Goal: Transaction & Acquisition: Purchase product/service

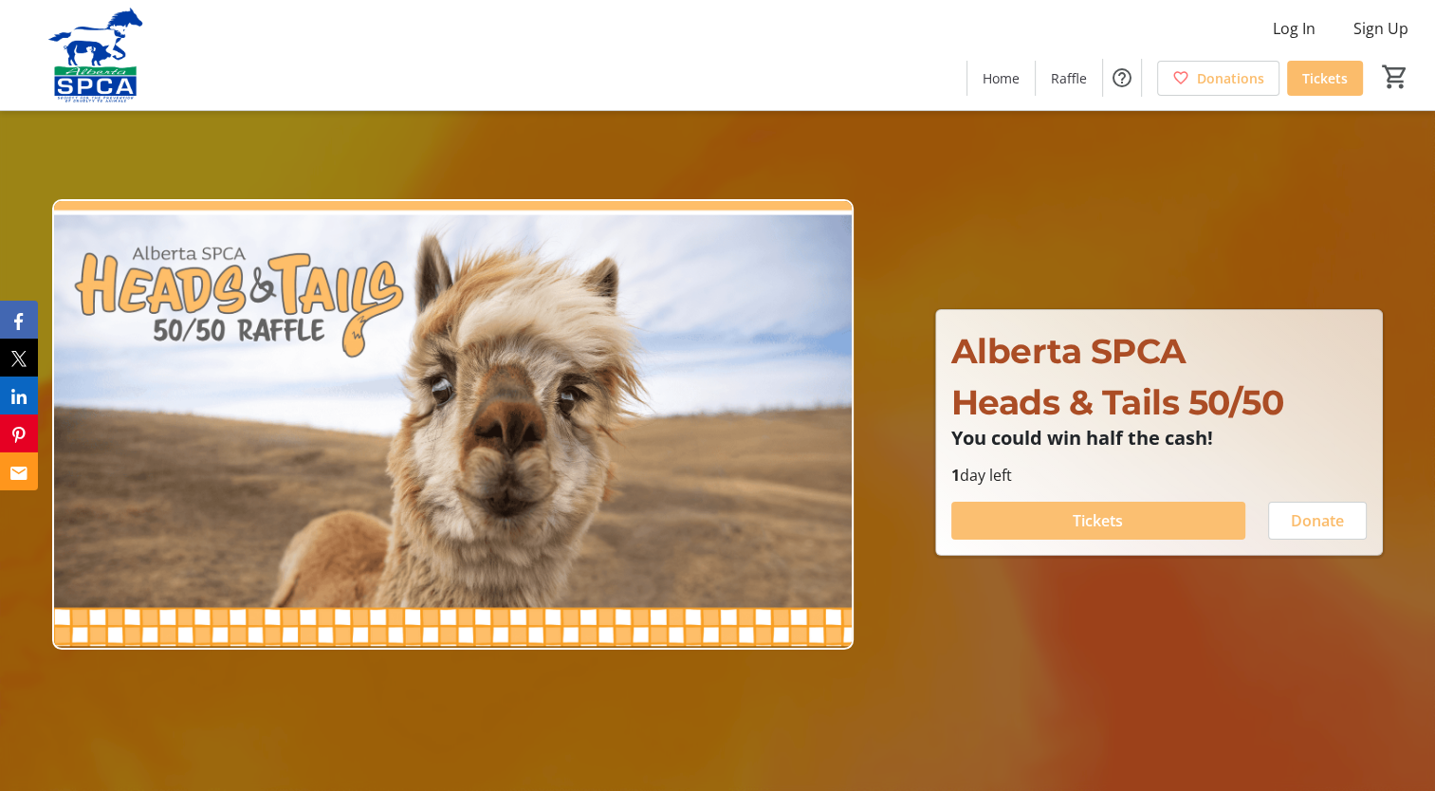
click at [1114, 523] on span "Tickets" at bounding box center [1098, 520] width 50 height 23
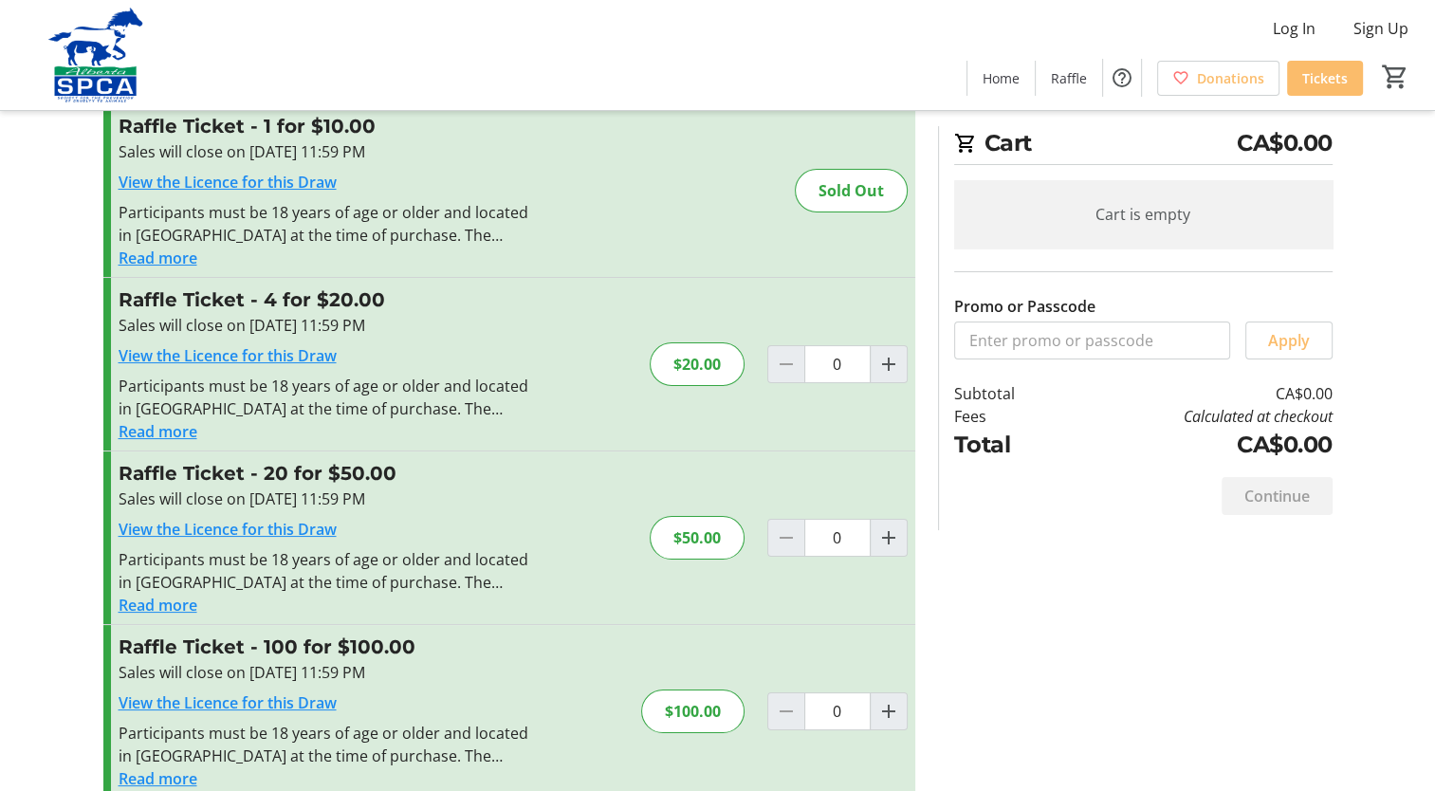
scroll to position [81, 0]
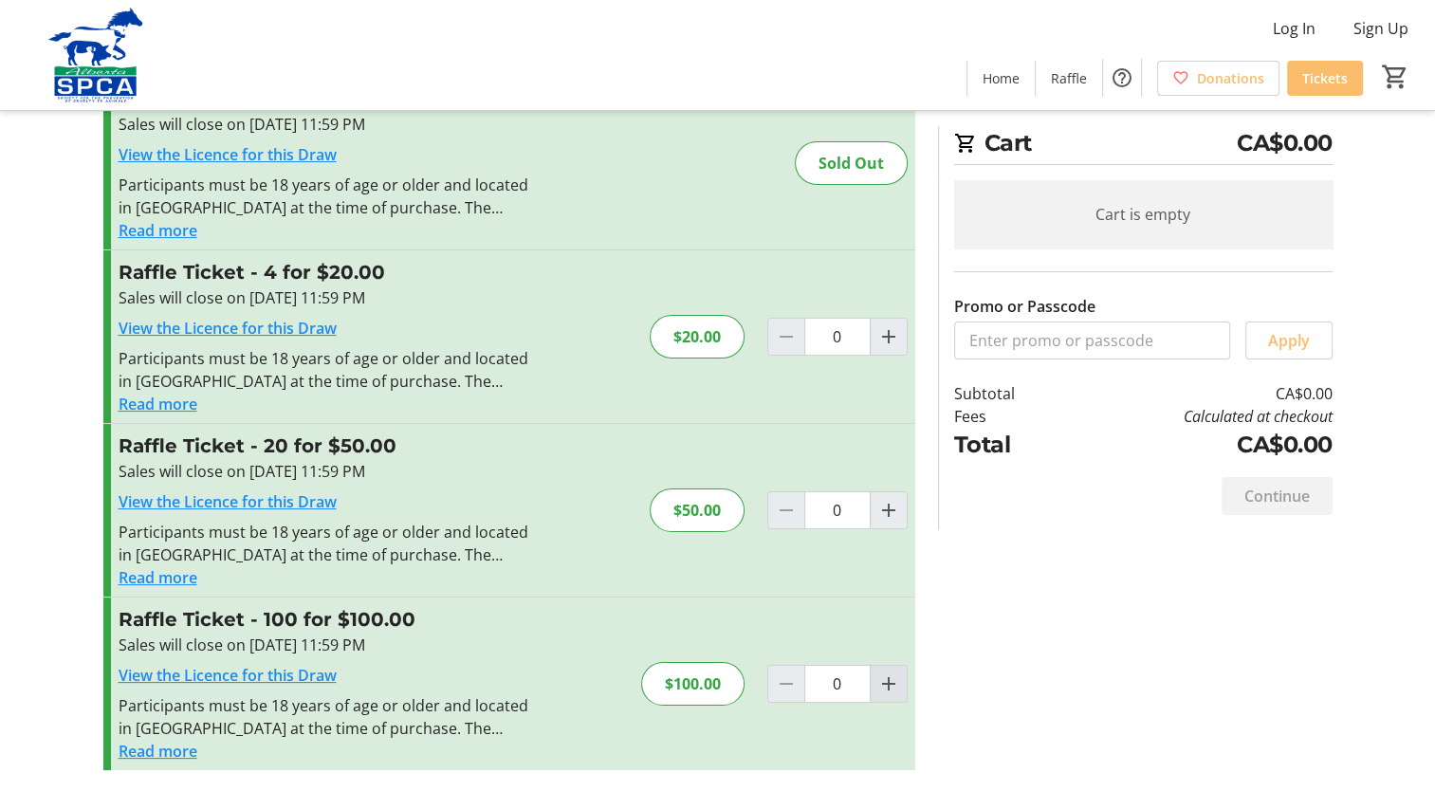
click at [871, 681] on span "Increment by one" at bounding box center [889, 684] width 36 height 36
type input "1"
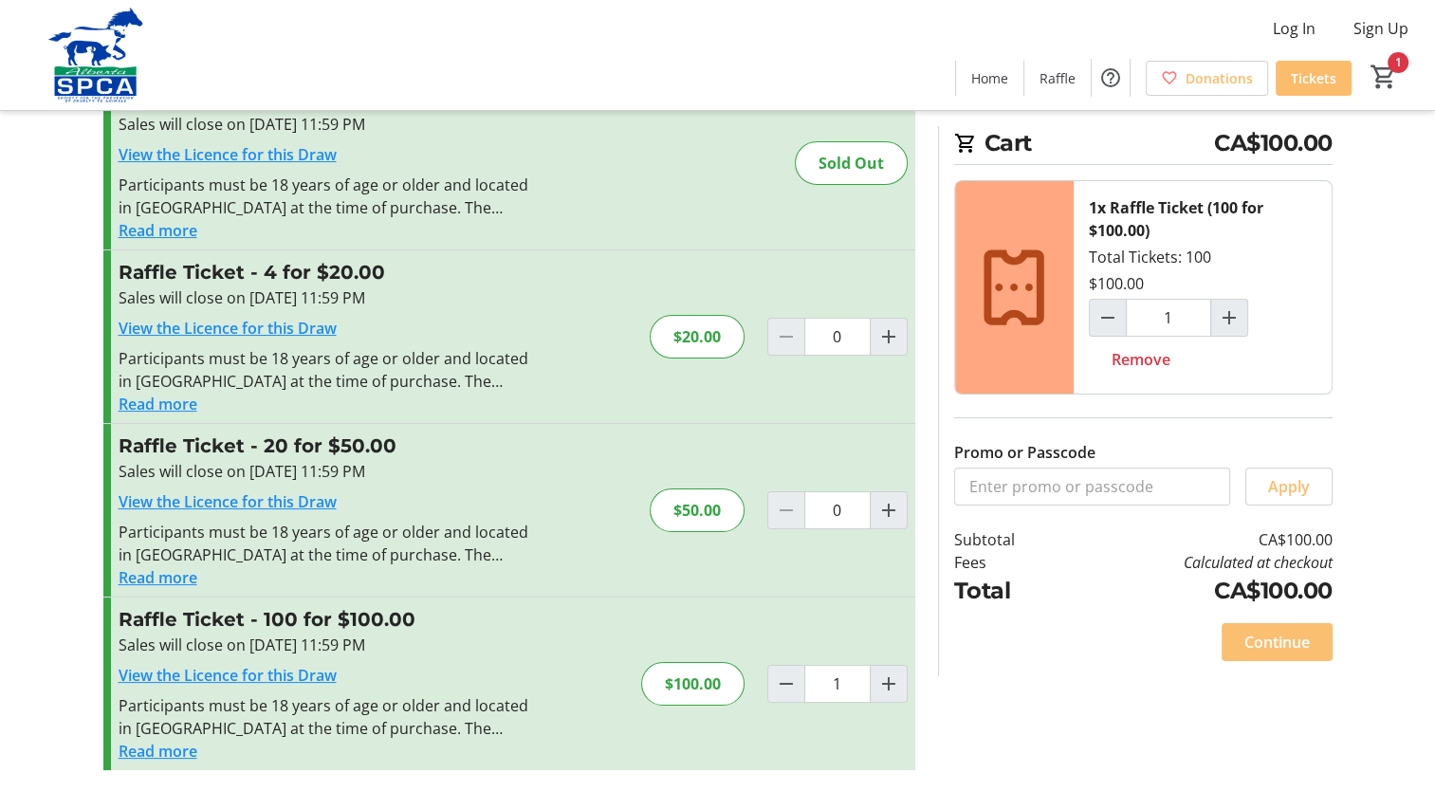
click at [1288, 651] on span "Continue" at bounding box center [1276, 642] width 65 height 23
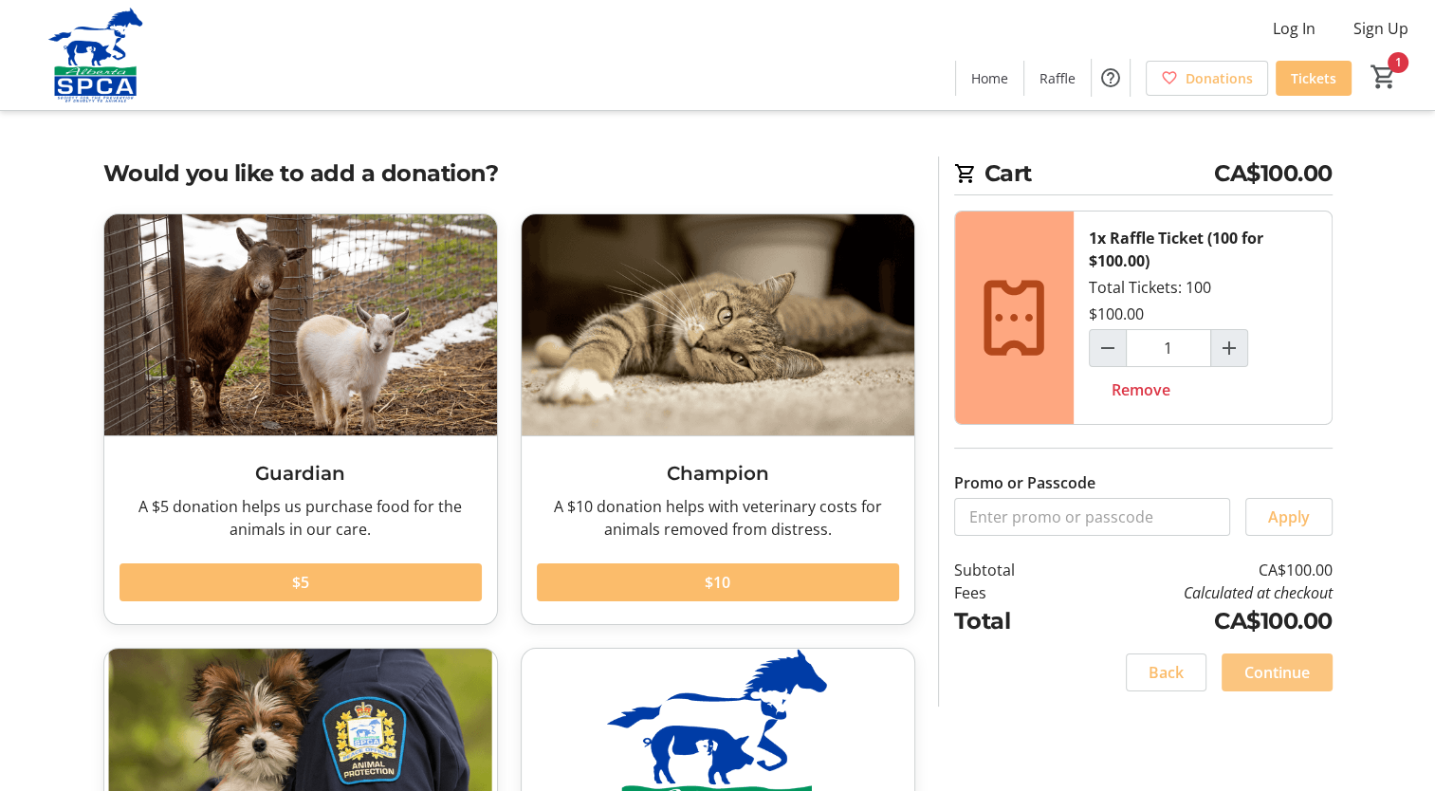
click at [1251, 661] on span "Continue" at bounding box center [1276, 672] width 65 height 23
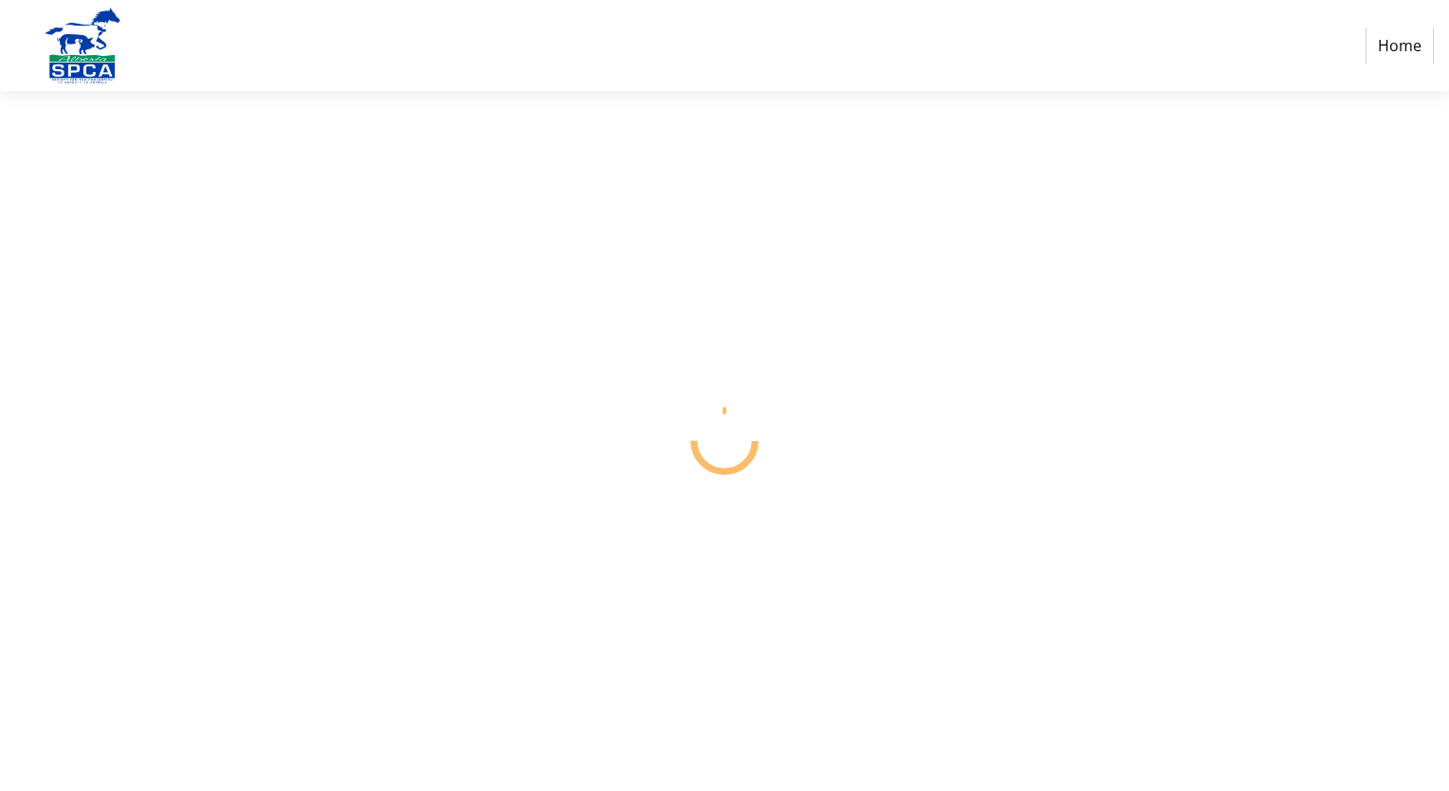
select select "CA"
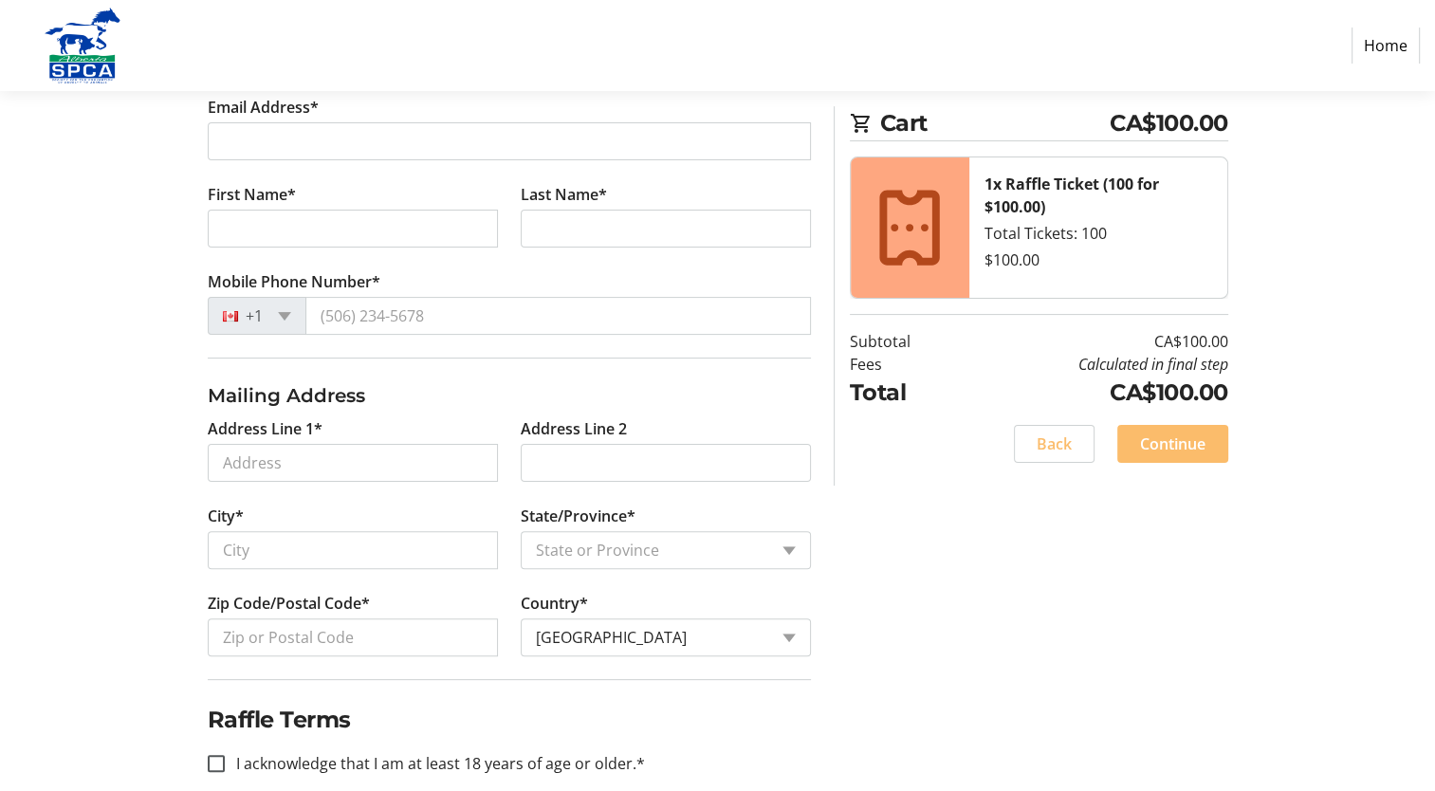
scroll to position [407, 0]
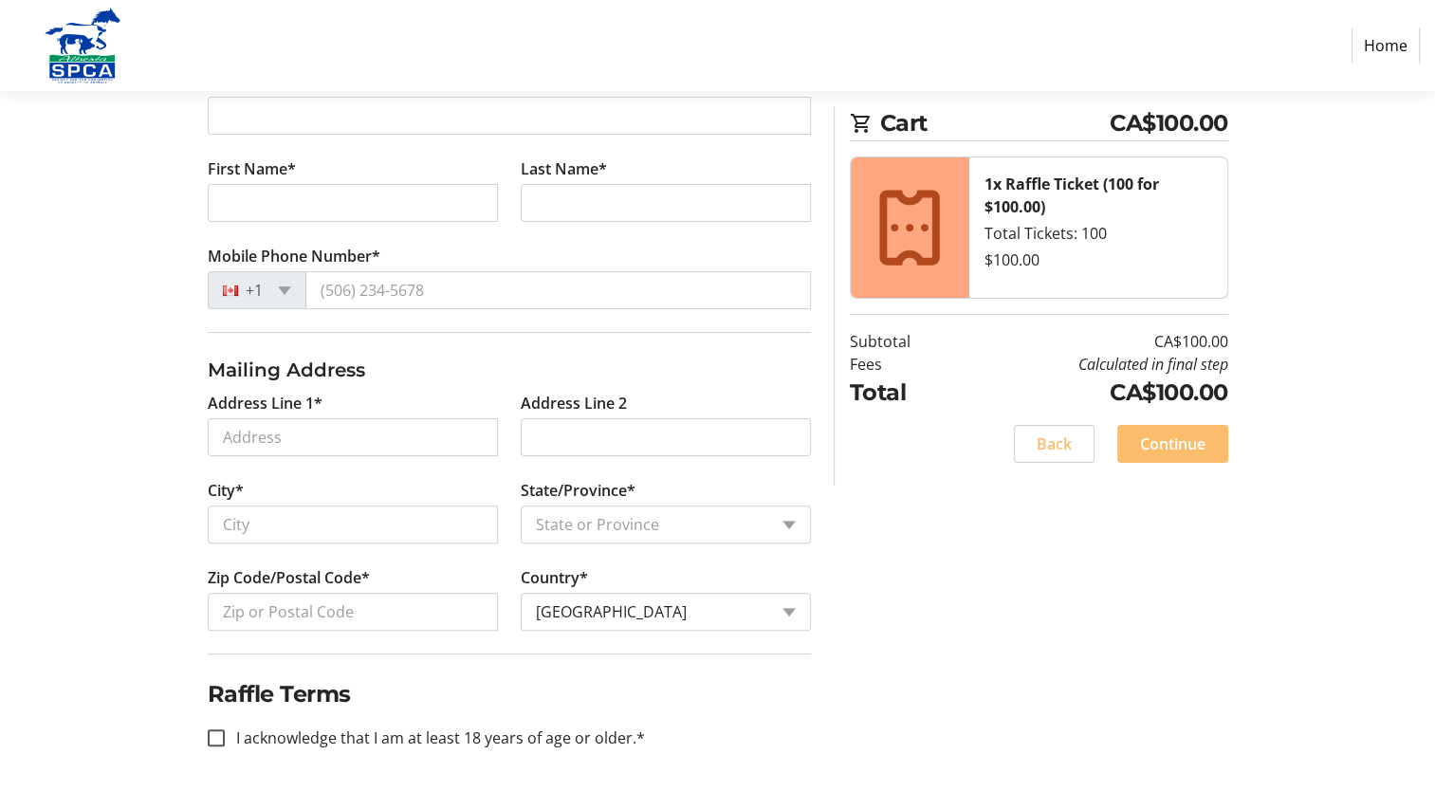
click at [459, 742] on label "I acknowledge that I am at least 18 years of age or older.*" at bounding box center [435, 738] width 420 height 23
click at [225, 742] on input "I acknowledge that I am at least 18 years of age or older.*" at bounding box center [216, 737] width 17 height 17
checkbox input "true"
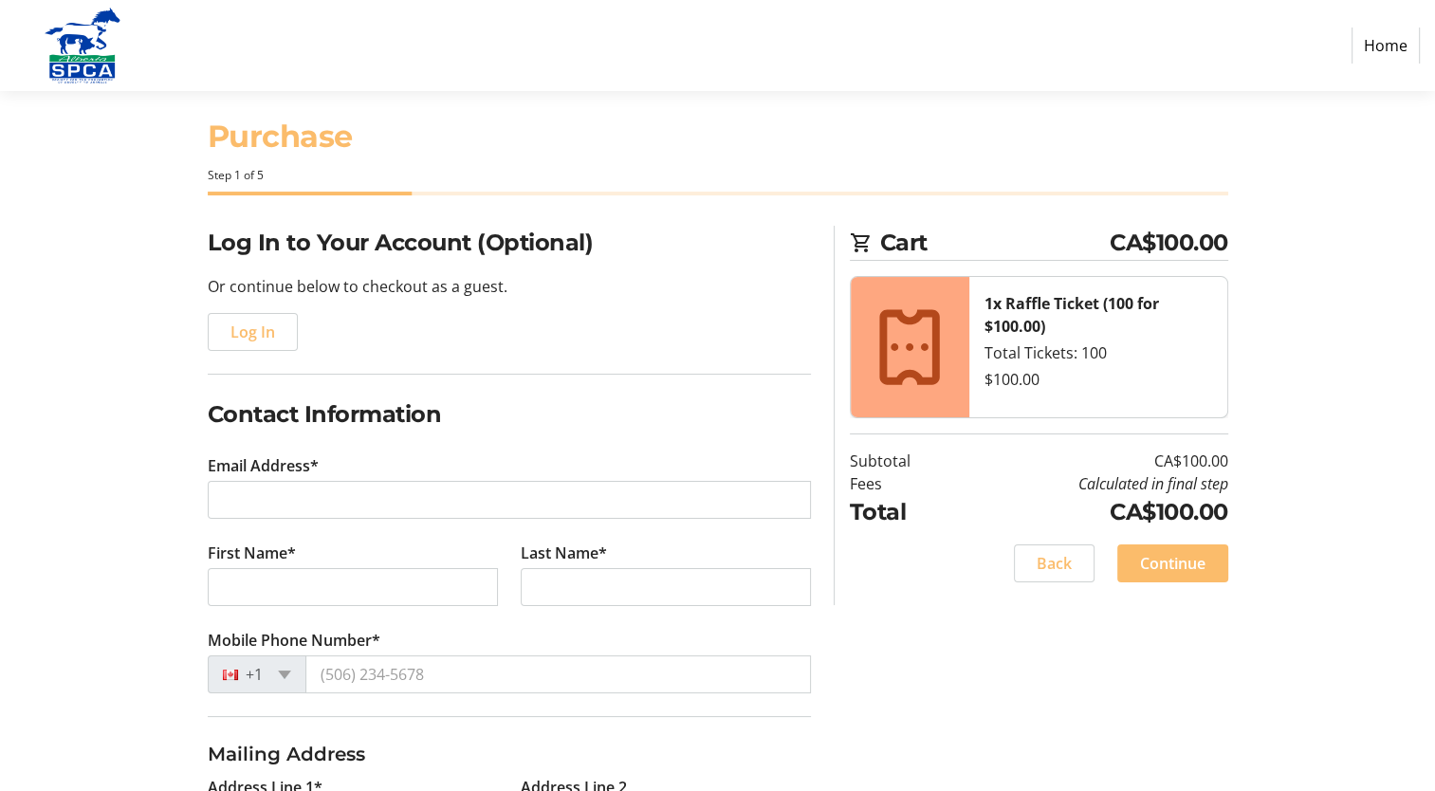
scroll to position [0, 0]
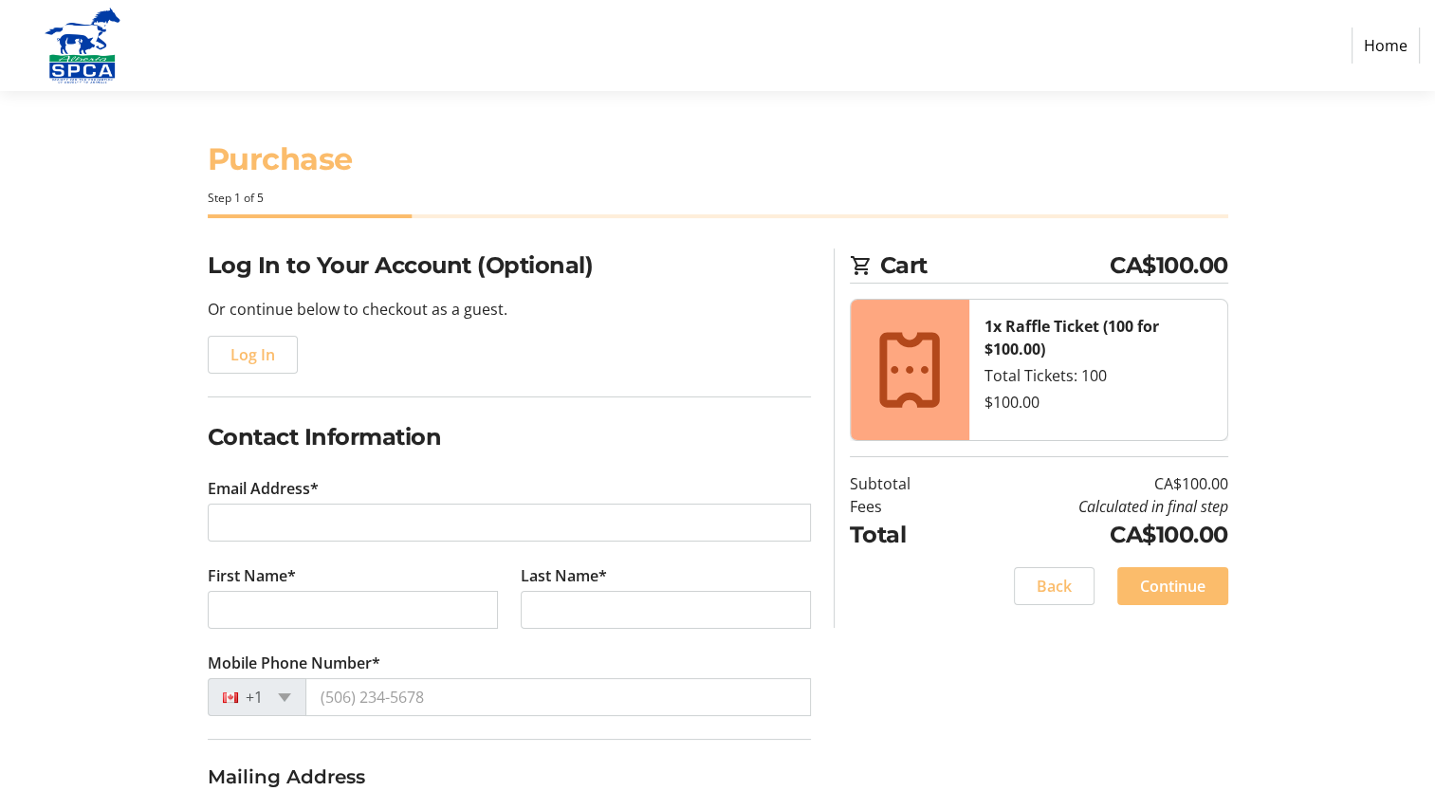
click at [308, 543] on tr-form-field "Email Address*" at bounding box center [509, 520] width 603 height 87
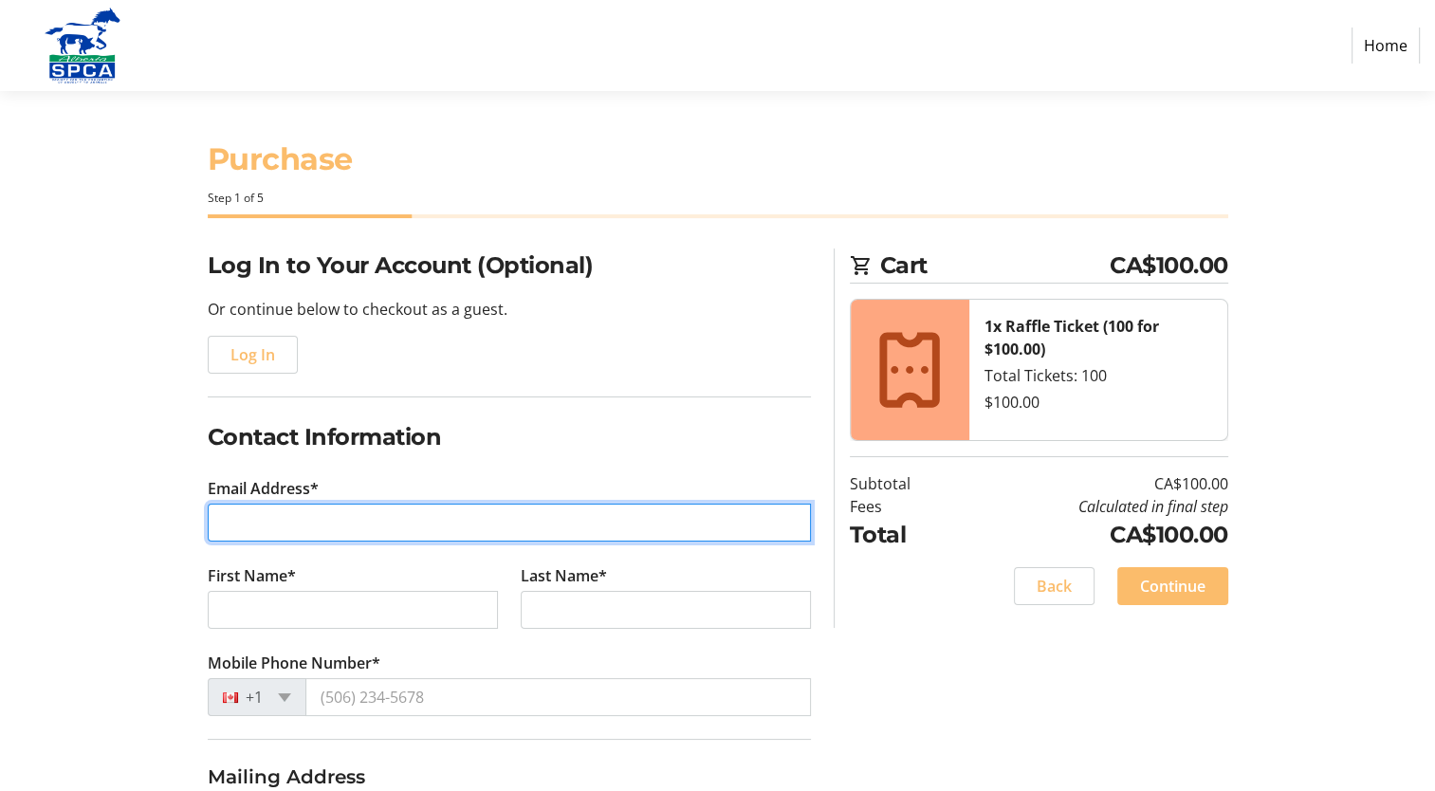
click at [285, 525] on input "Email Address*" at bounding box center [509, 523] width 603 height 38
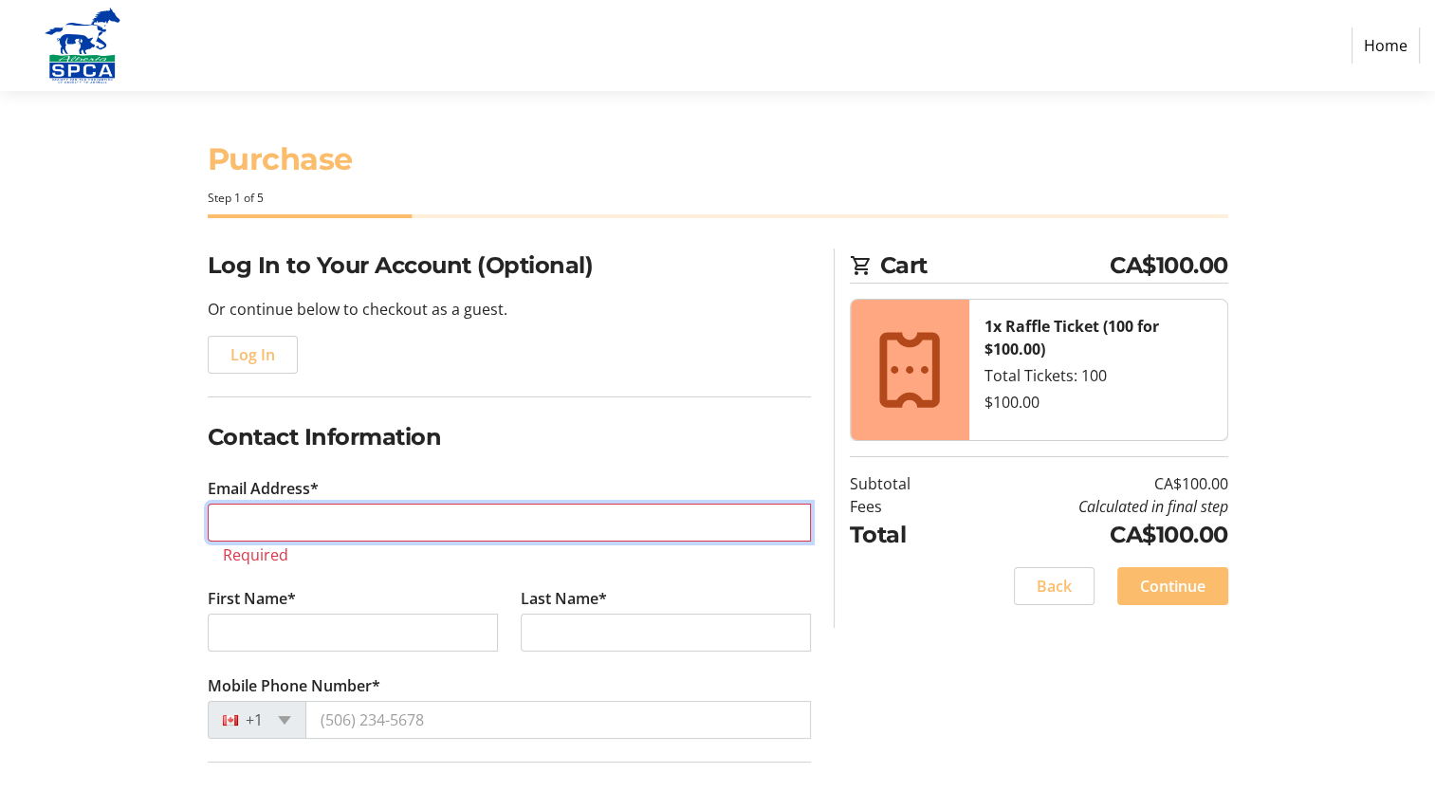
type input "[EMAIL_ADDRESS][PERSON_NAME][DOMAIN_NAME]"
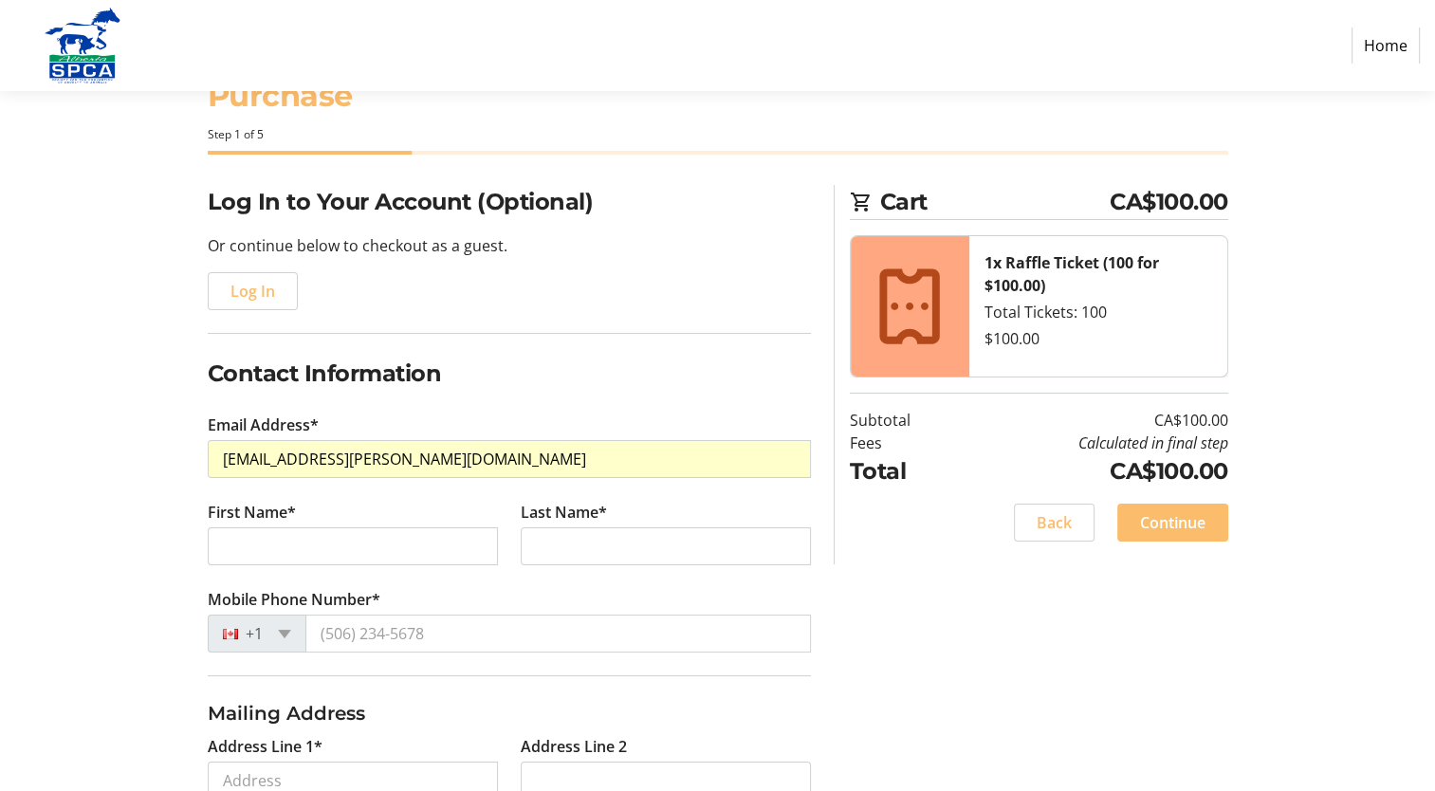
scroll to position [190, 0]
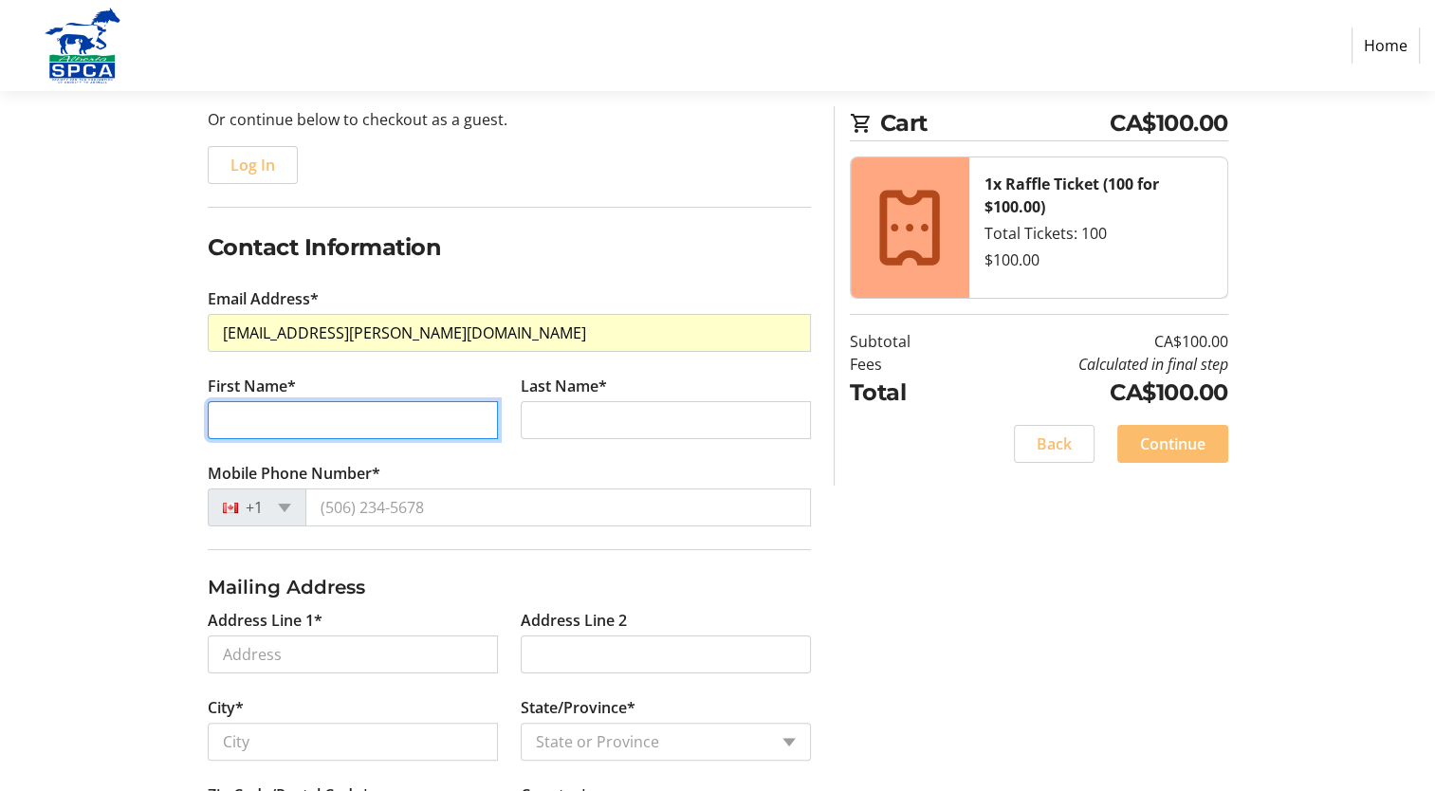
click at [274, 437] on input "First Name*" at bounding box center [353, 420] width 290 height 38
type input "[PERSON_NAME]"
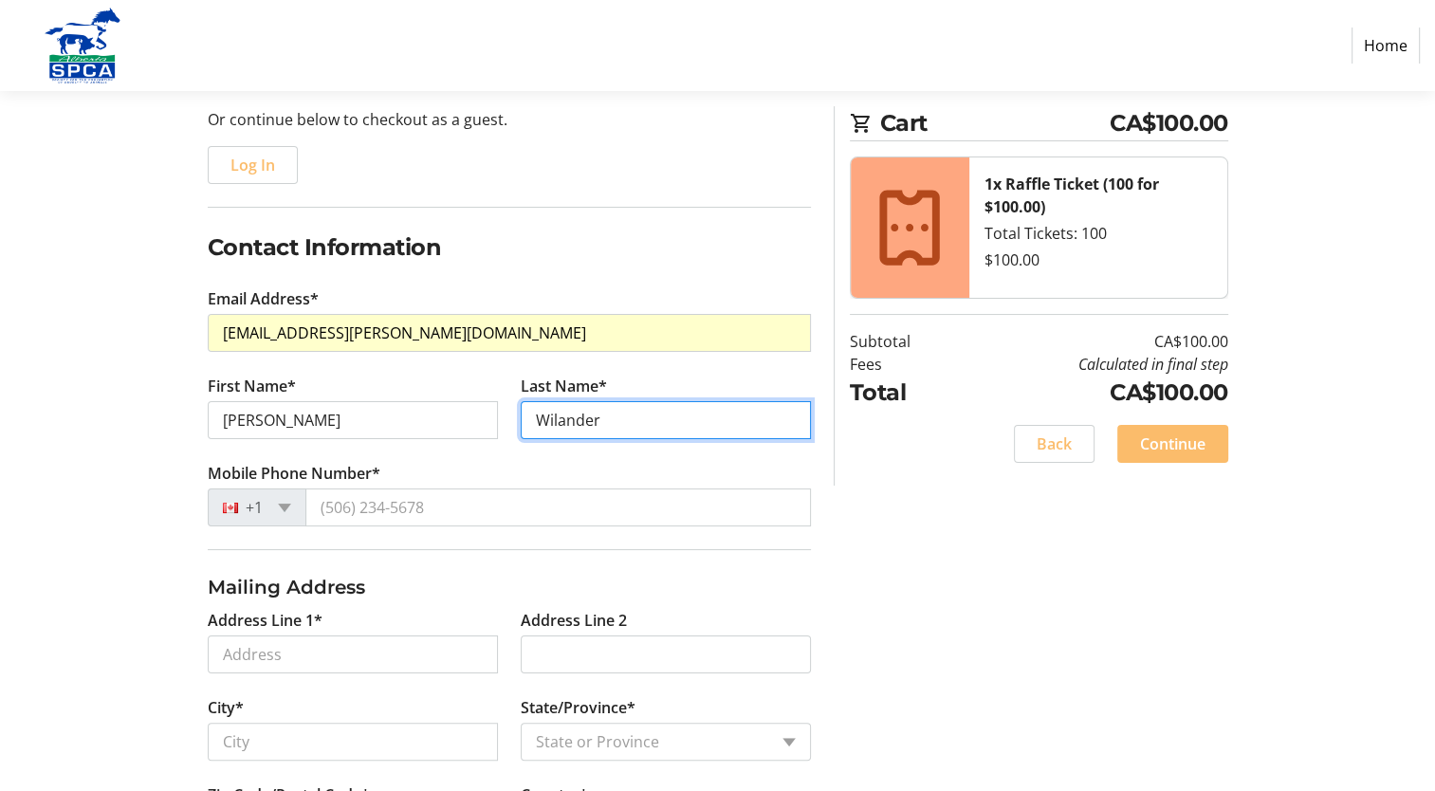
type input "Wilander"
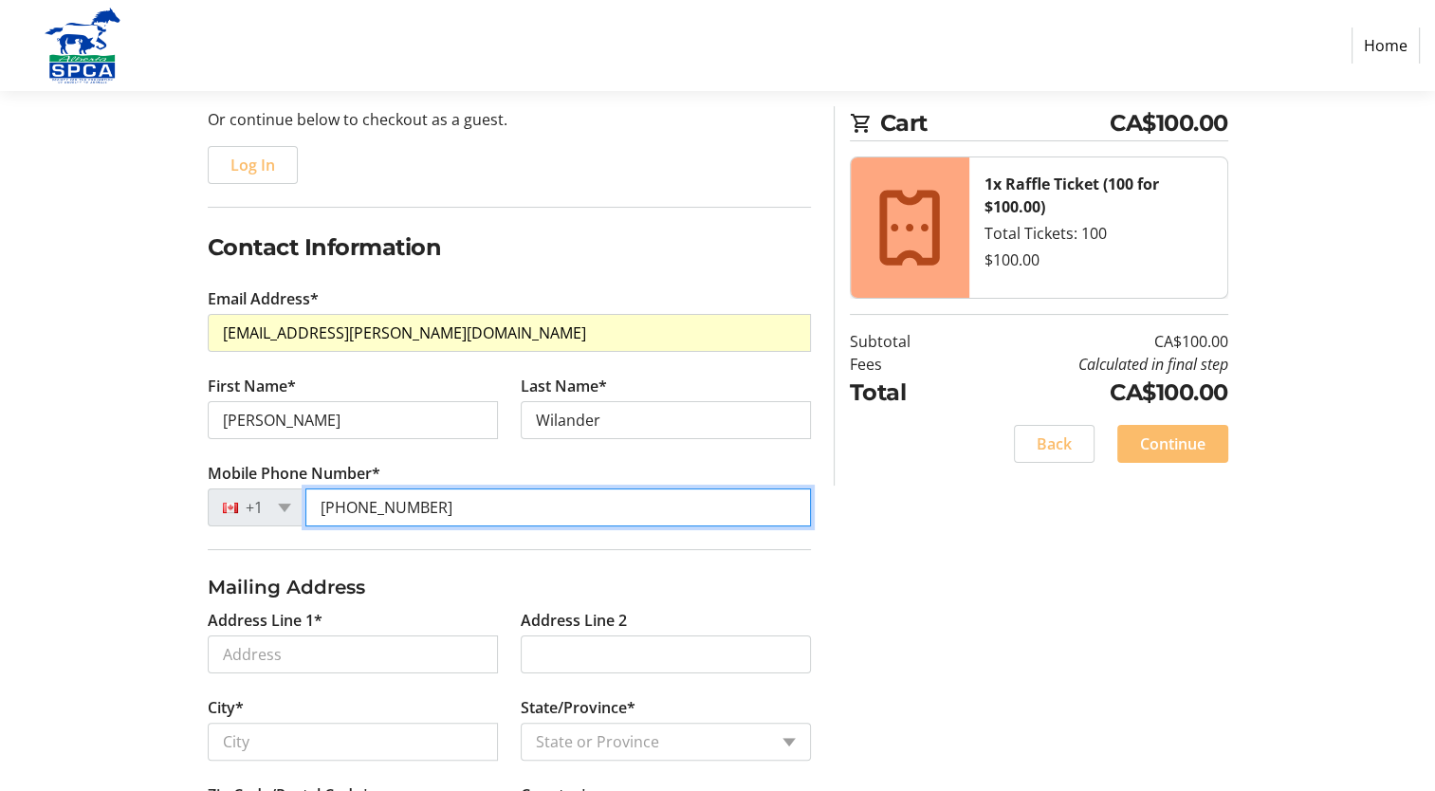
type input "[PHONE_NUMBER]"
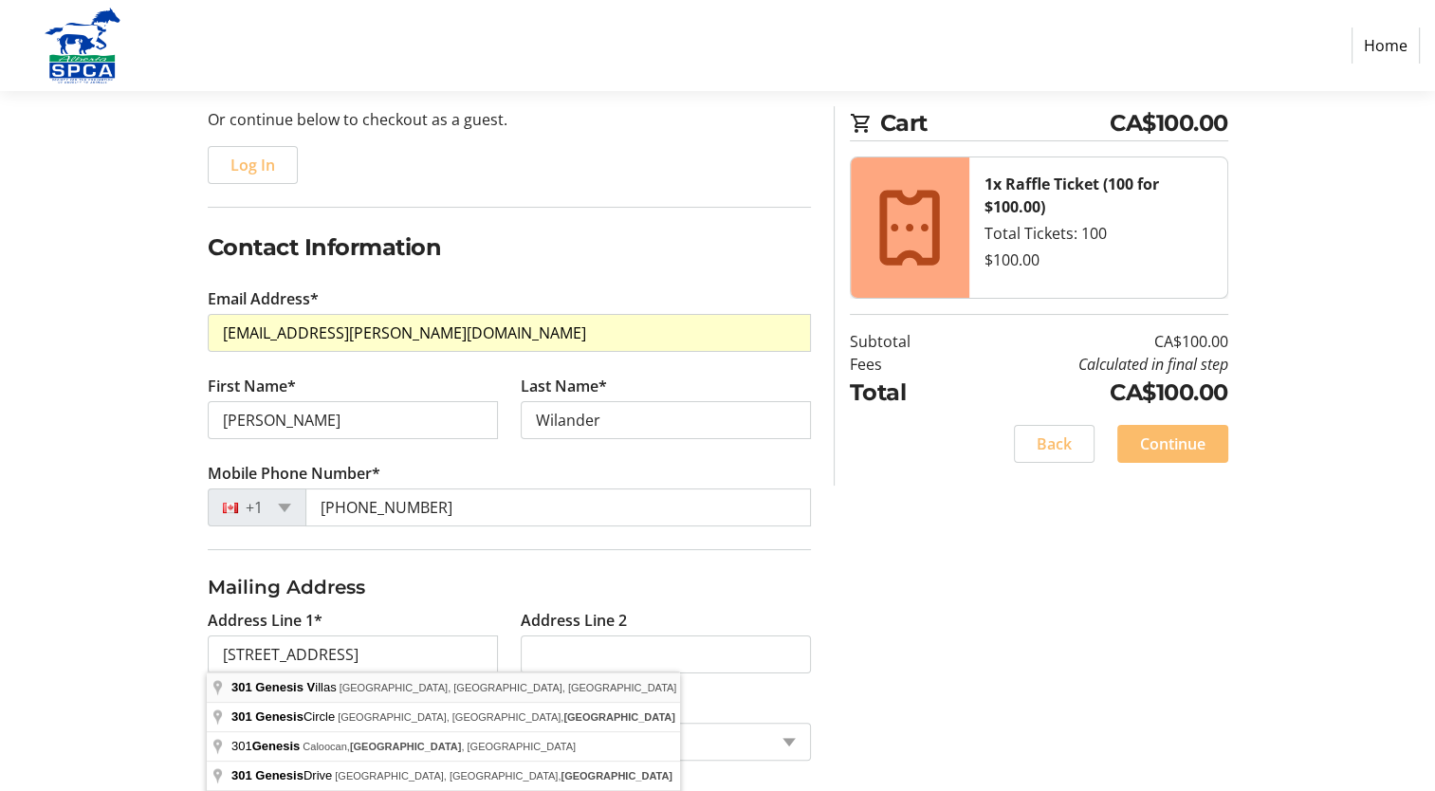
type input "301 Genesis Villas"
type input "[GEOGRAPHIC_DATA]"
select select "AB"
type input "T7Z 0J6"
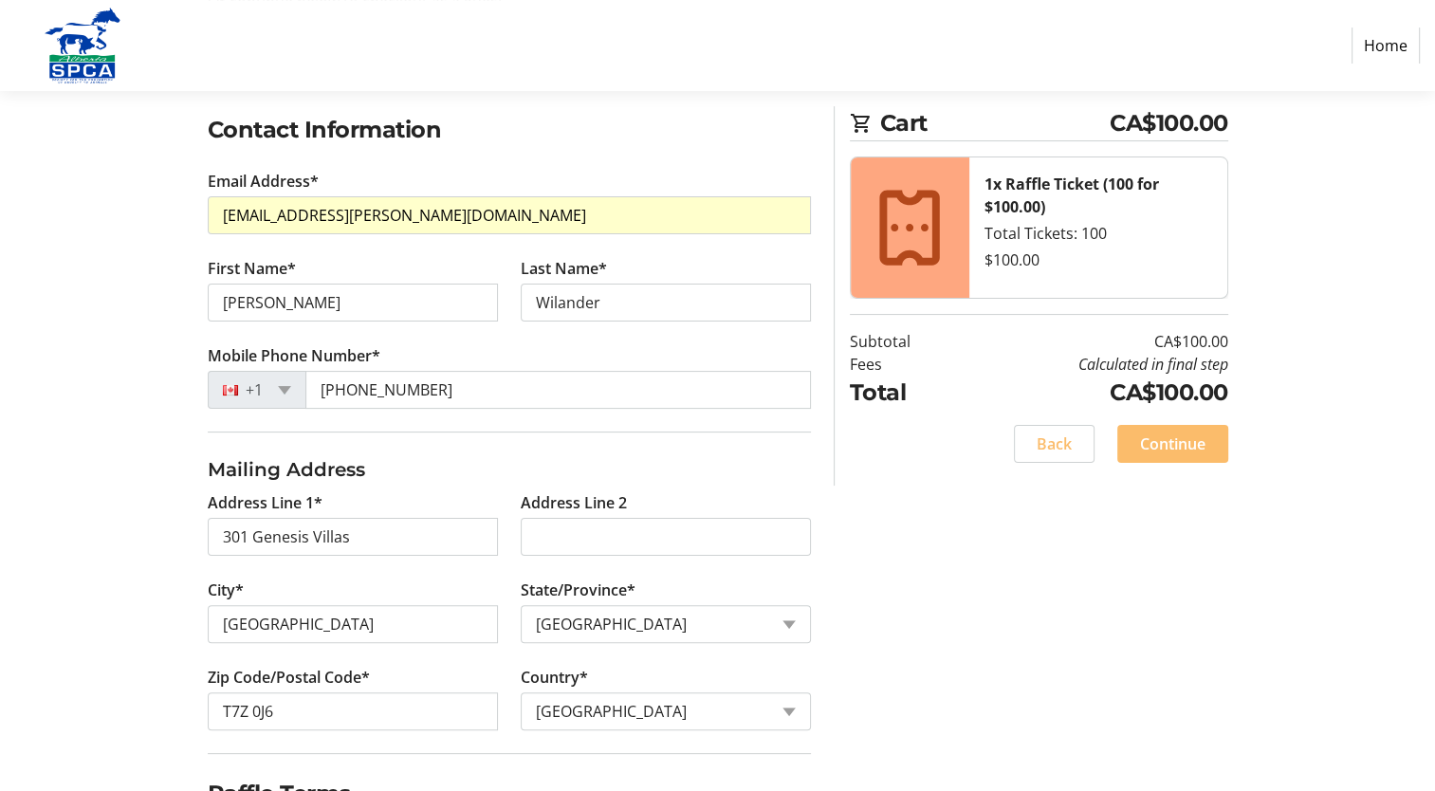
scroll to position [407, 0]
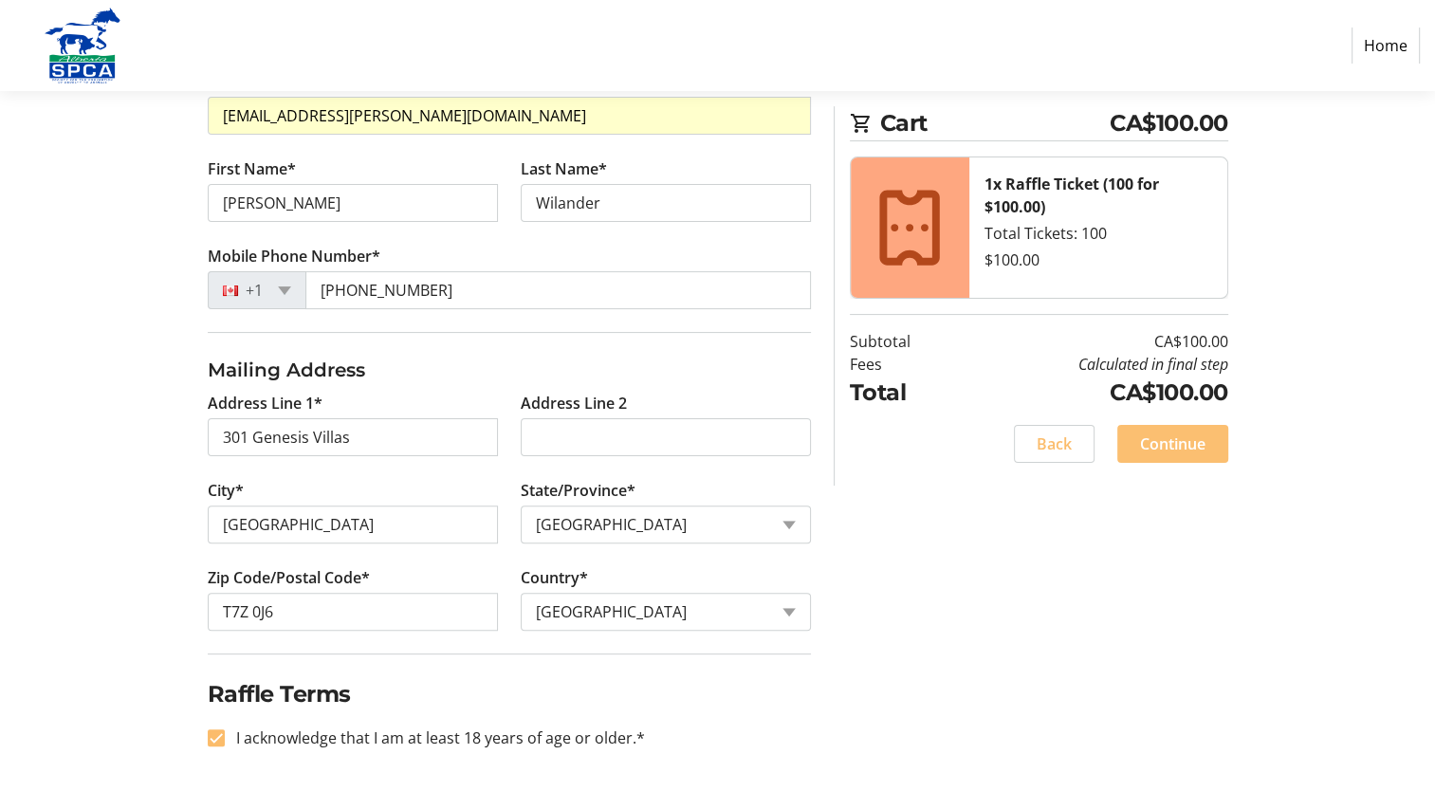
click at [1179, 450] on span "Continue" at bounding box center [1172, 444] width 65 height 23
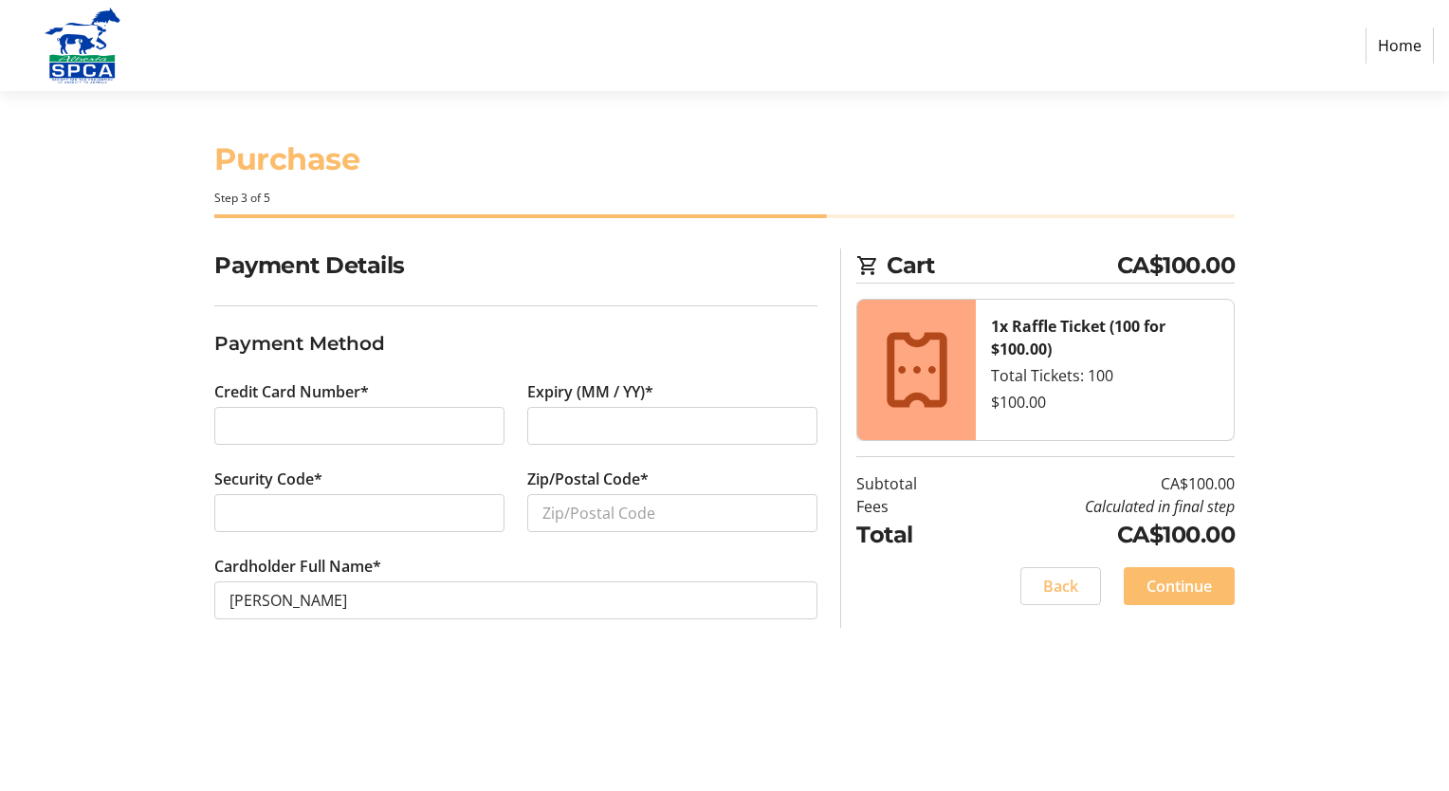
click at [316, 413] on div at bounding box center [359, 426] width 290 height 38
type input "T7Z 0J6"
click at [1193, 585] on span "Continue" at bounding box center [1179, 586] width 65 height 23
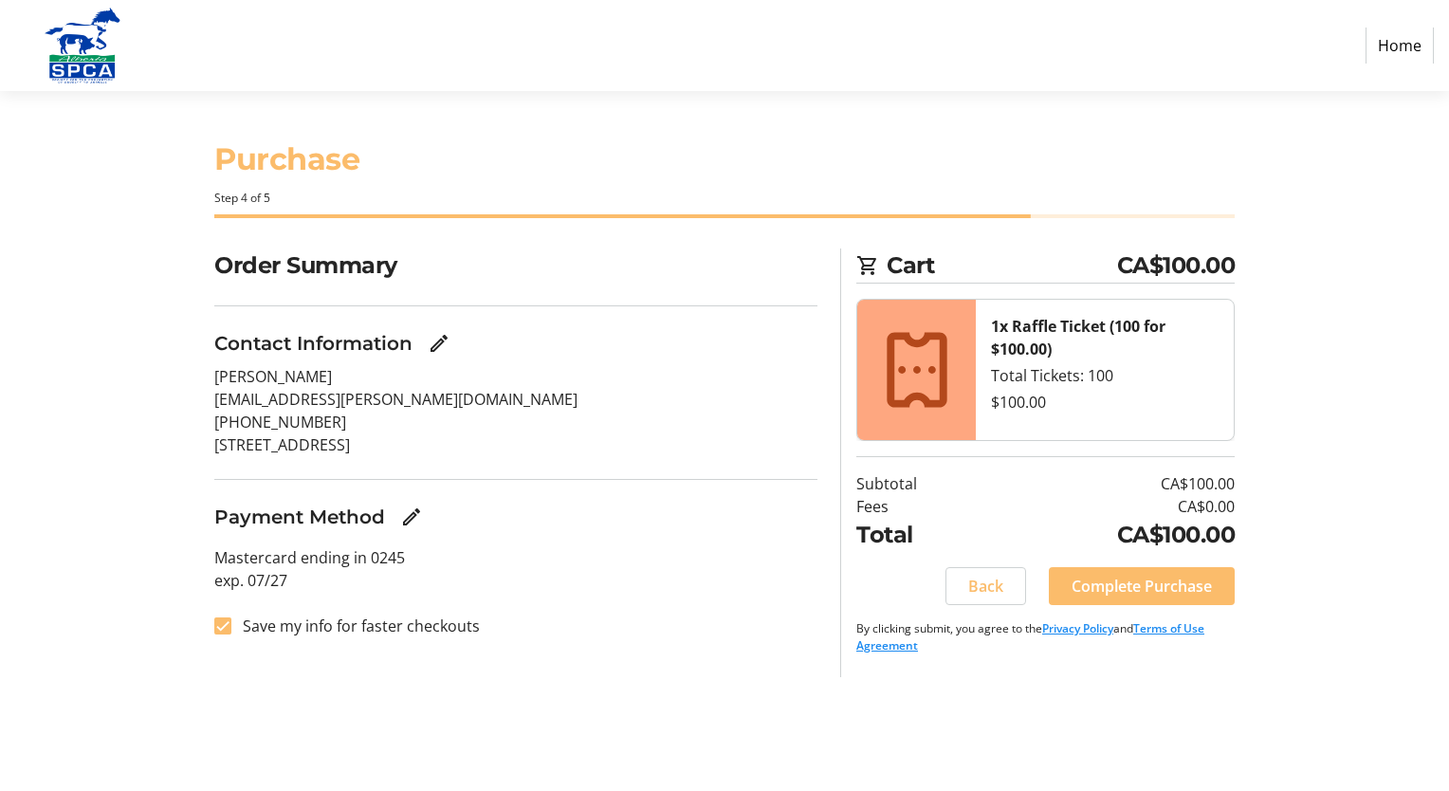
click at [322, 639] on section "Order Summary Contact Information [PERSON_NAME] [EMAIL_ADDRESS][PERSON_NAME][DO…" at bounding box center [515, 455] width 603 height 412
click at [315, 626] on label "Save my info for faster checkouts" at bounding box center [355, 626] width 249 height 23
click at [231, 626] on input "Save my info for faster checkouts" at bounding box center [222, 625] width 17 height 17
checkbox input "false"
click at [1184, 572] on span at bounding box center [1142, 586] width 186 height 46
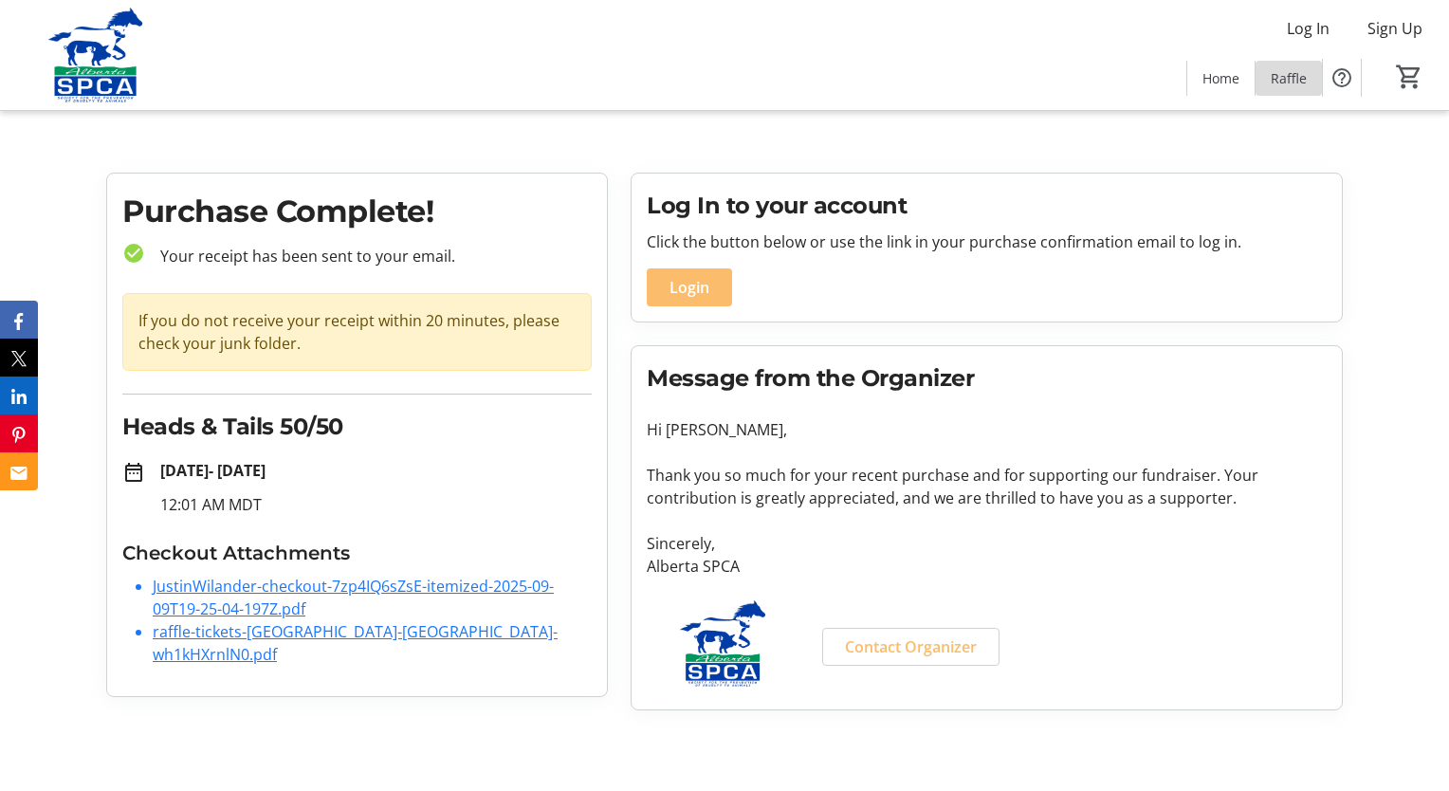
click at [1289, 78] on span "Raffle" at bounding box center [1289, 78] width 36 height 20
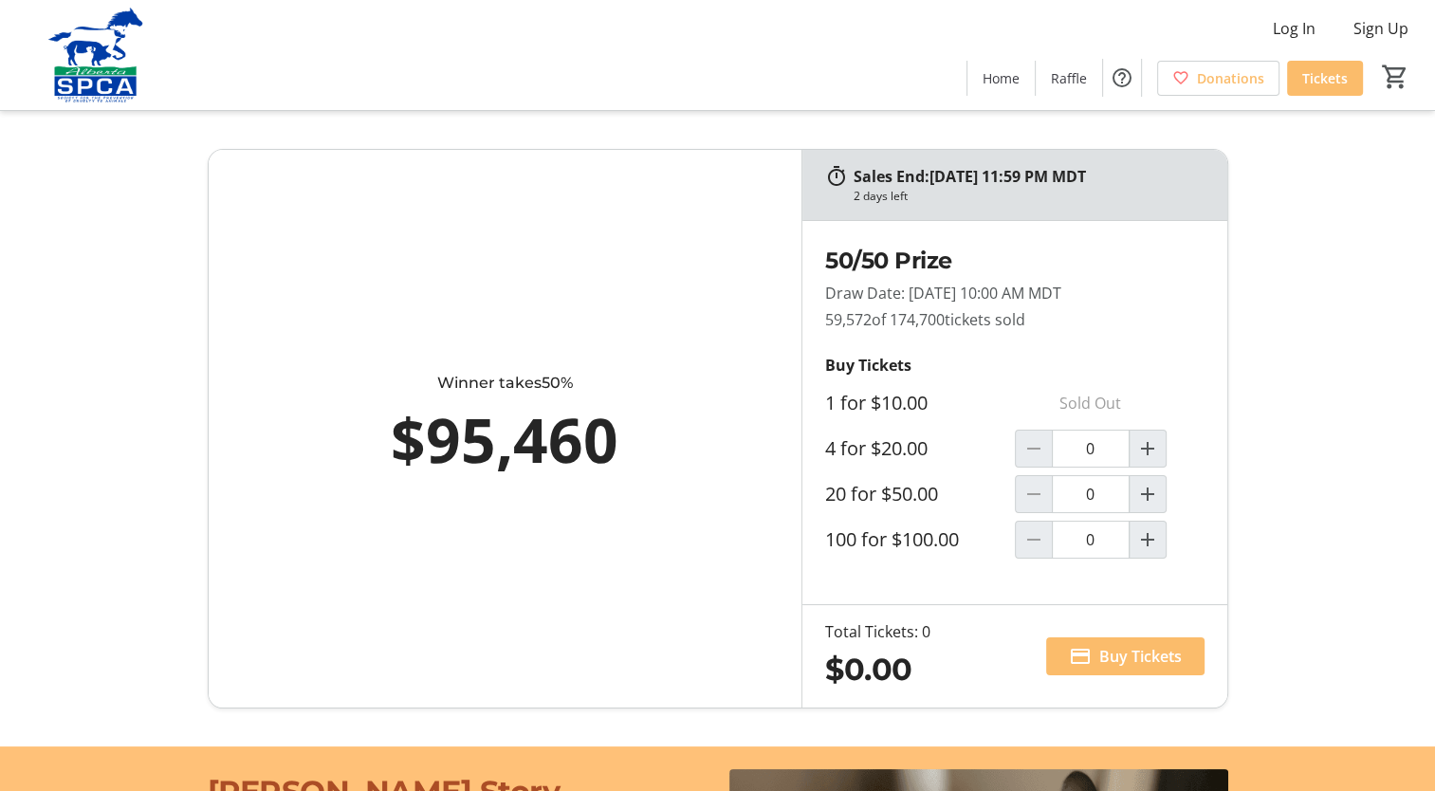
click at [1149, 517] on div "Buy Tickets 1 for $10.00 Sold Out 4 for $20.00 0 20 for $50.00 0 100 for $100.0…" at bounding box center [1014, 456] width 379 height 205
click at [1149, 525] on span "Increment by one" at bounding box center [1148, 540] width 36 height 36
click at [1037, 537] on mat-icon "Decrement by one" at bounding box center [1033, 539] width 23 height 23
type input "0"
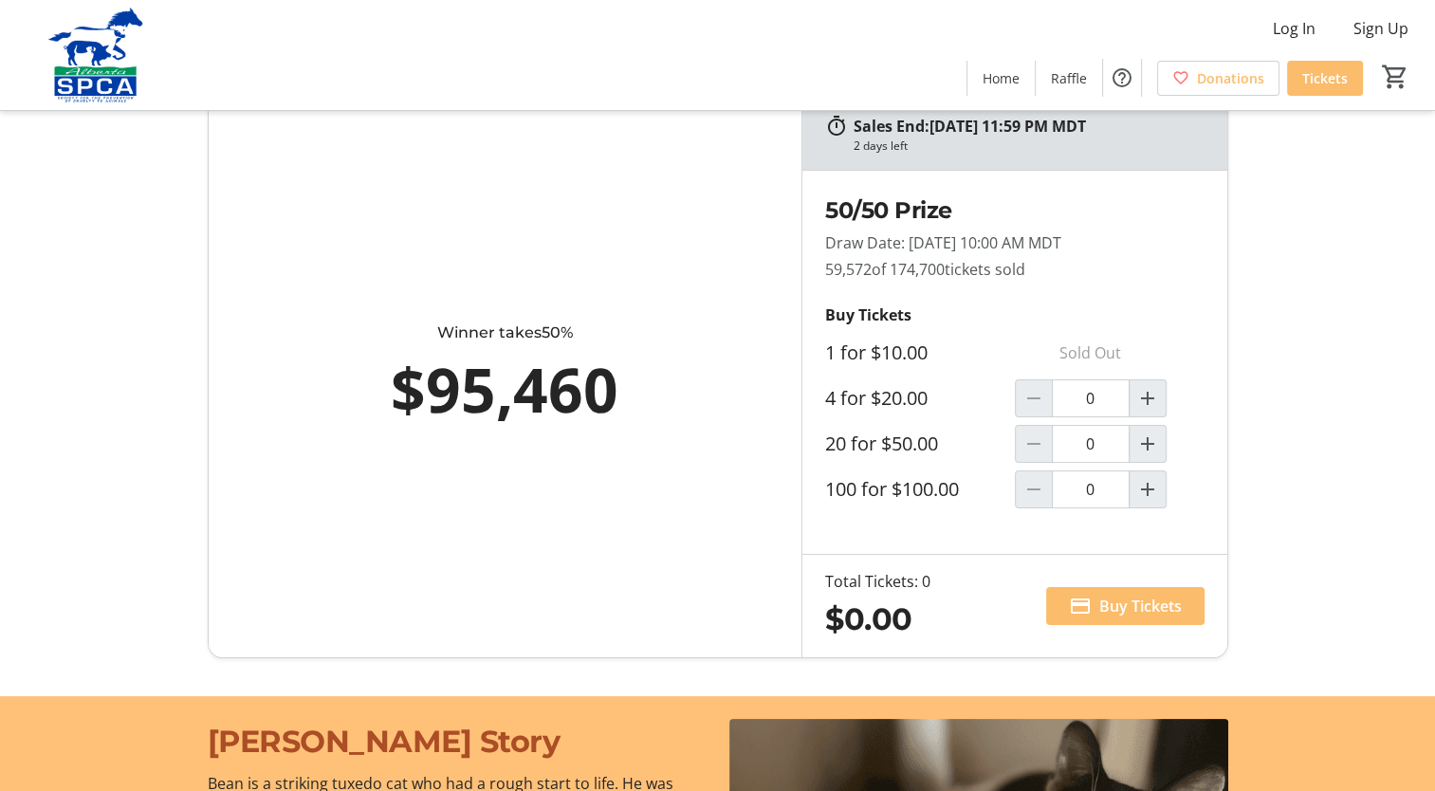
scroll to position [95, 0]
